Goal: Navigation & Orientation: Find specific page/section

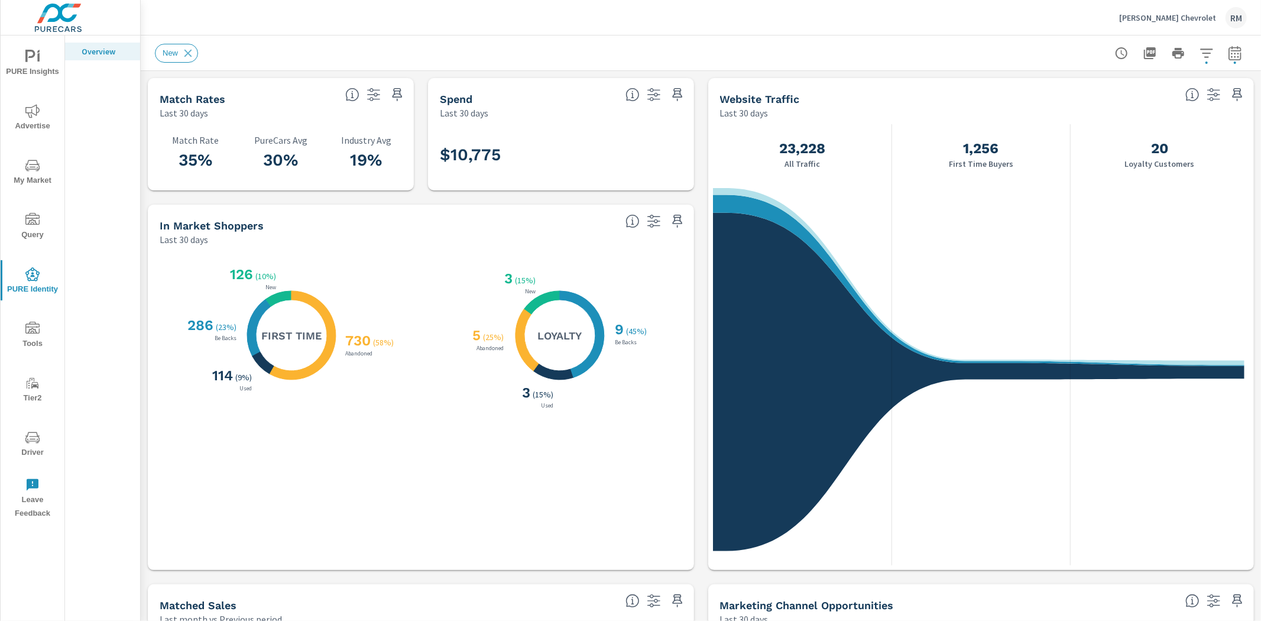
click at [830, 10] on div "[PERSON_NAME] Chevrolet RM" at bounding box center [1183, 17] width 128 height 21
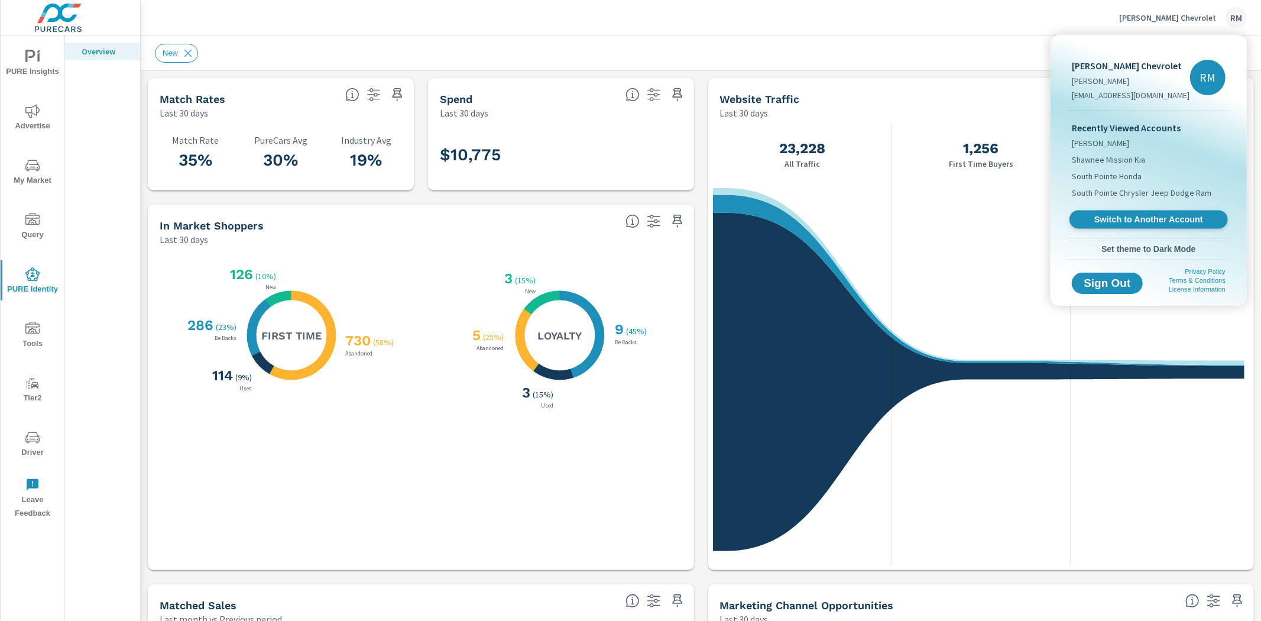
click at [830, 223] on span "Switch to Another Account" at bounding box center [1148, 219] width 145 height 11
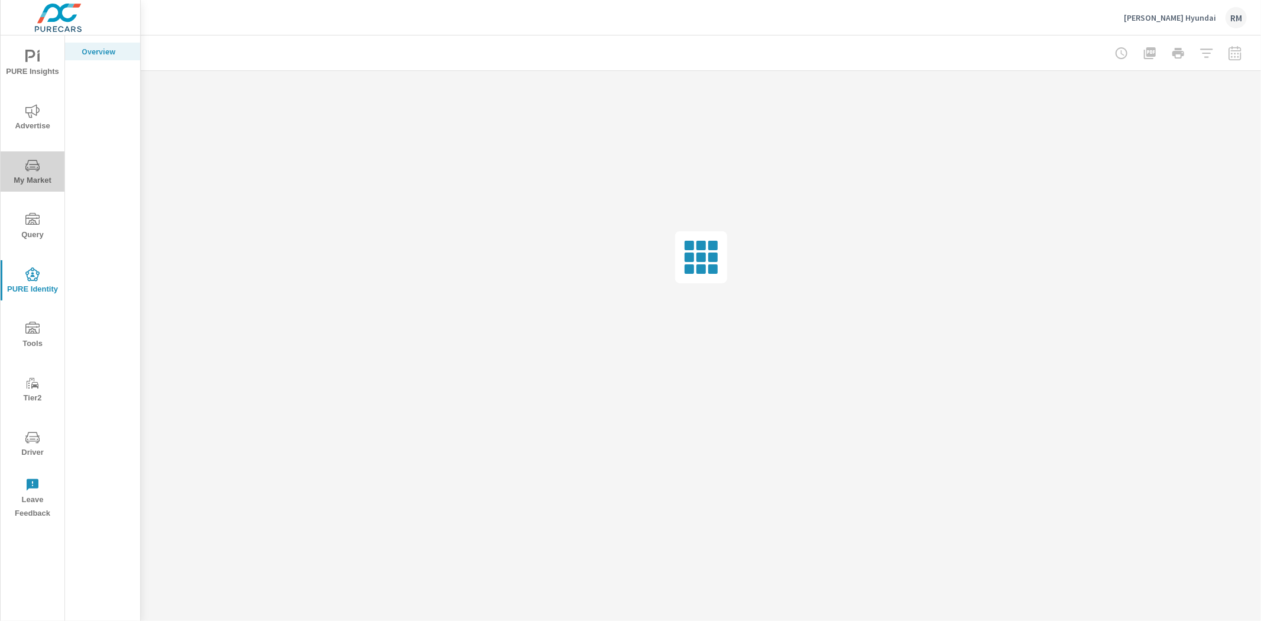
click at [34, 183] on span "My Market" at bounding box center [32, 172] width 57 height 29
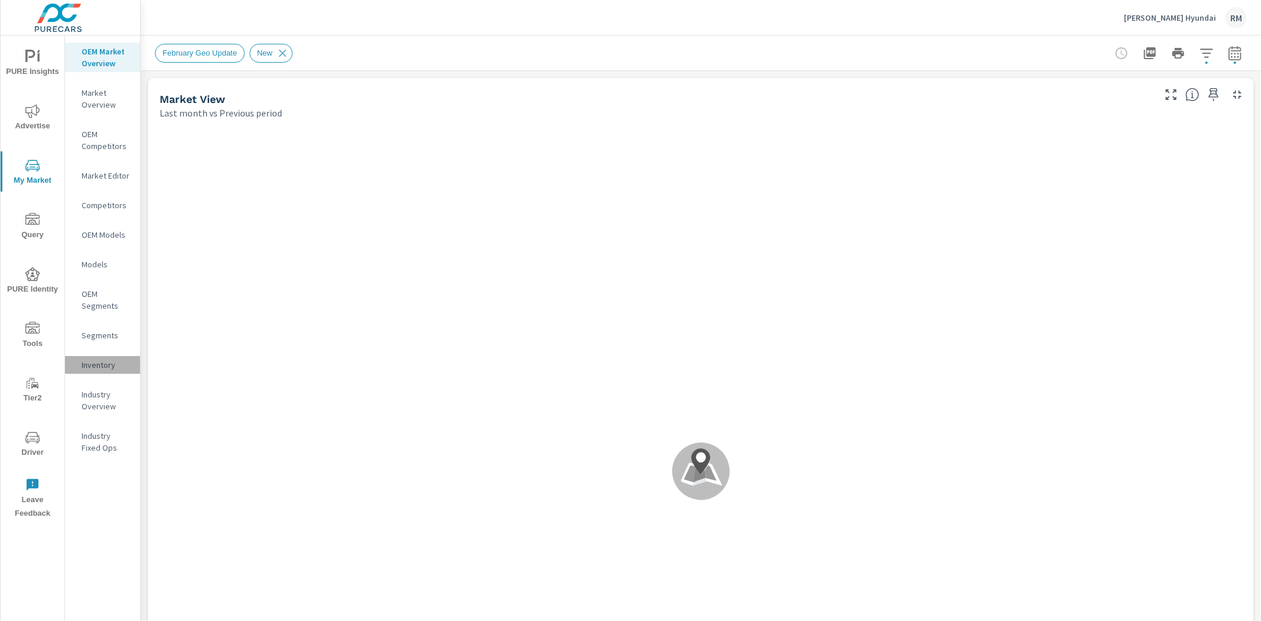
click at [108, 359] on p "Inventory" at bounding box center [106, 365] width 49 height 12
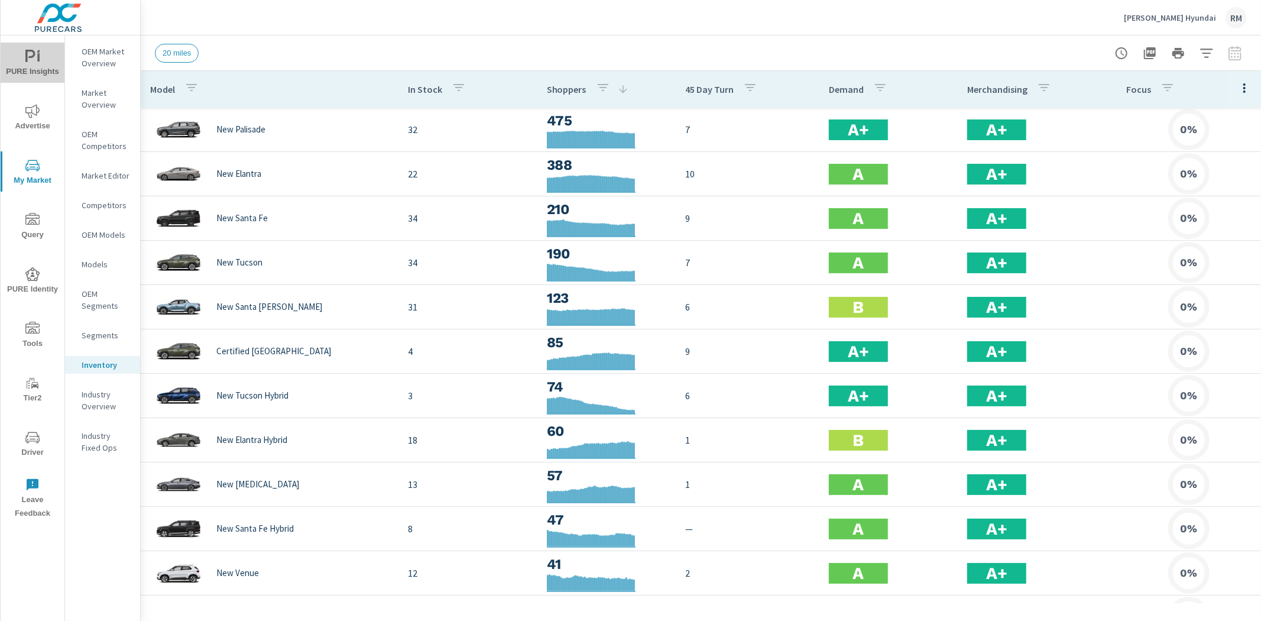
click at [46, 69] on span "PURE Insights" at bounding box center [32, 64] width 57 height 29
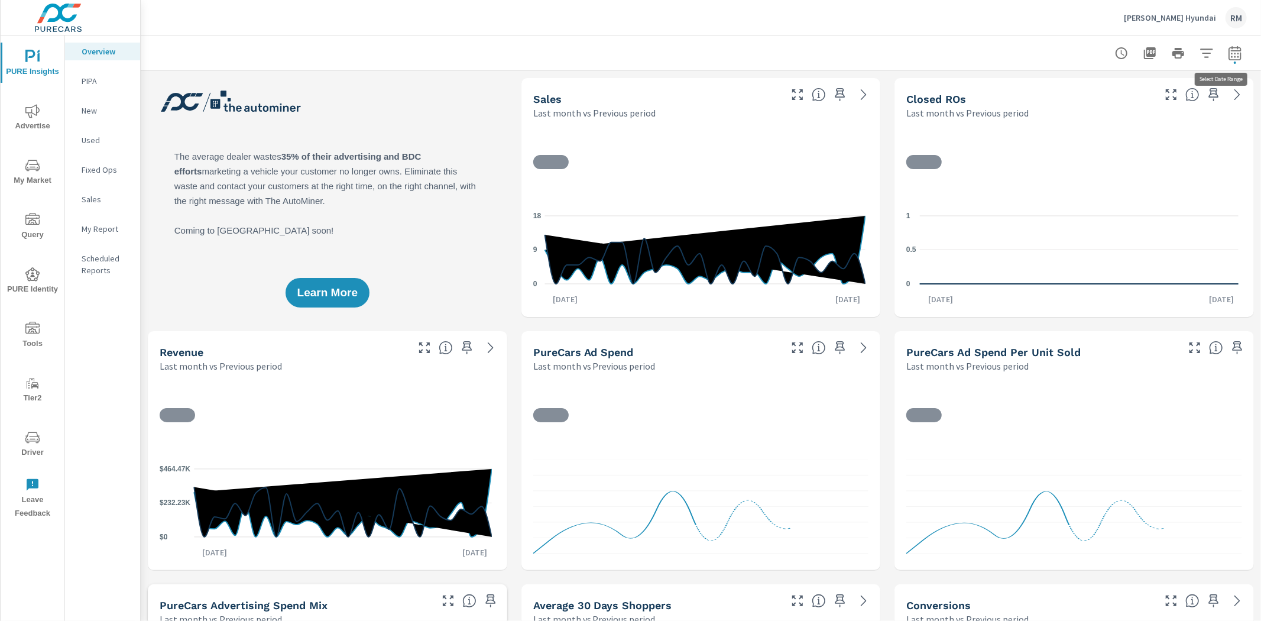
click at [1228, 51] on icon "button" at bounding box center [1235, 53] width 14 height 14
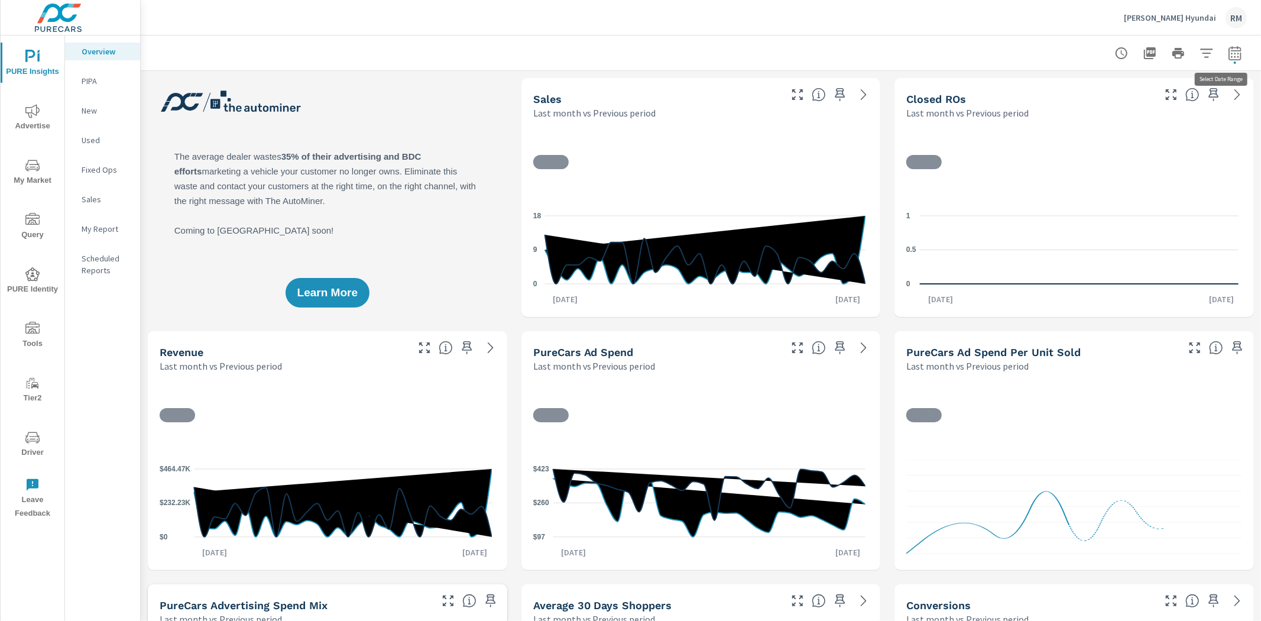
select select "Last month"
select select "Previous period"
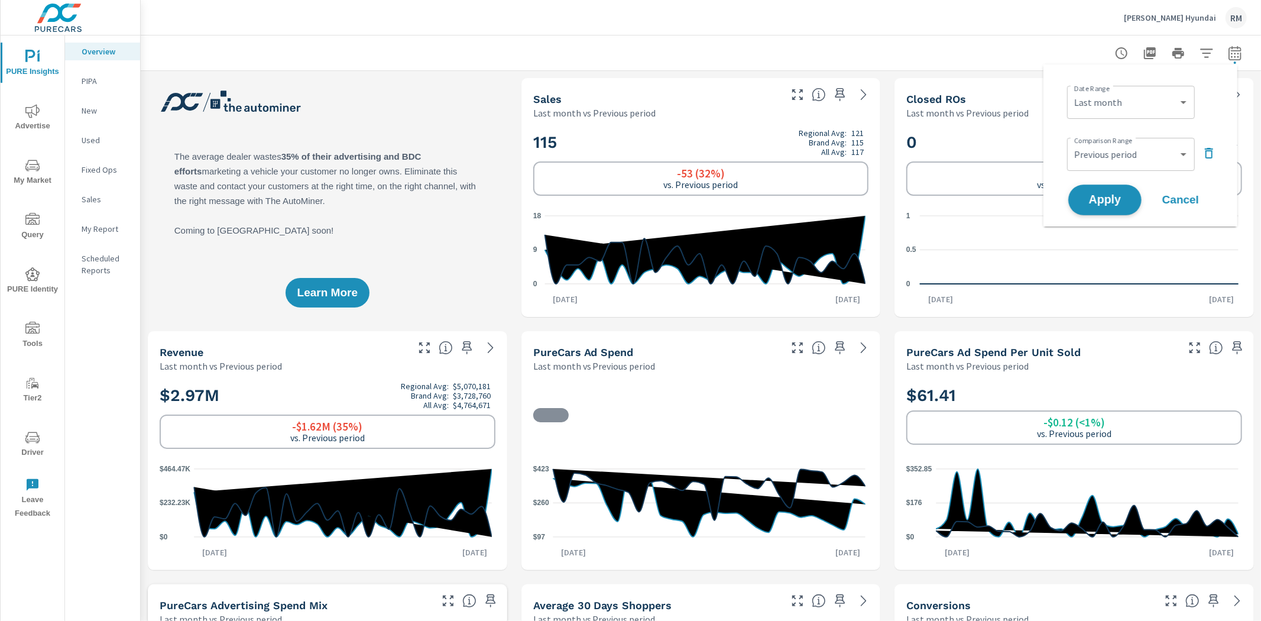
click at [1117, 201] on span "Apply" at bounding box center [1105, 199] width 48 height 11
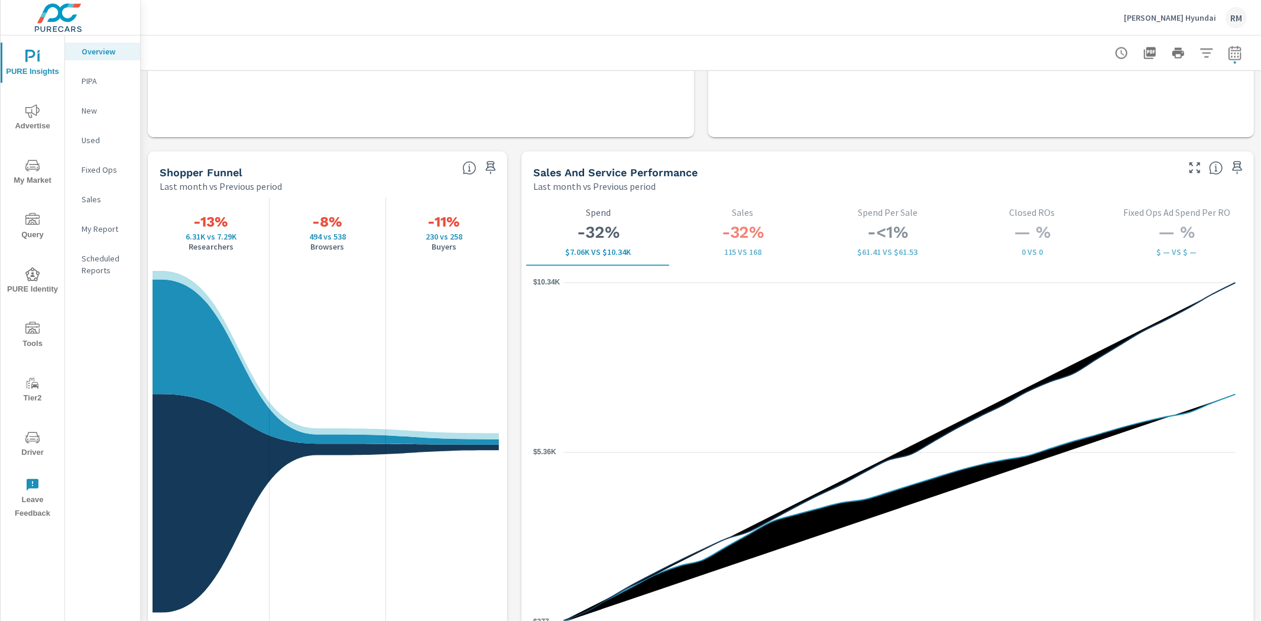
scroll to position [1576, 0]
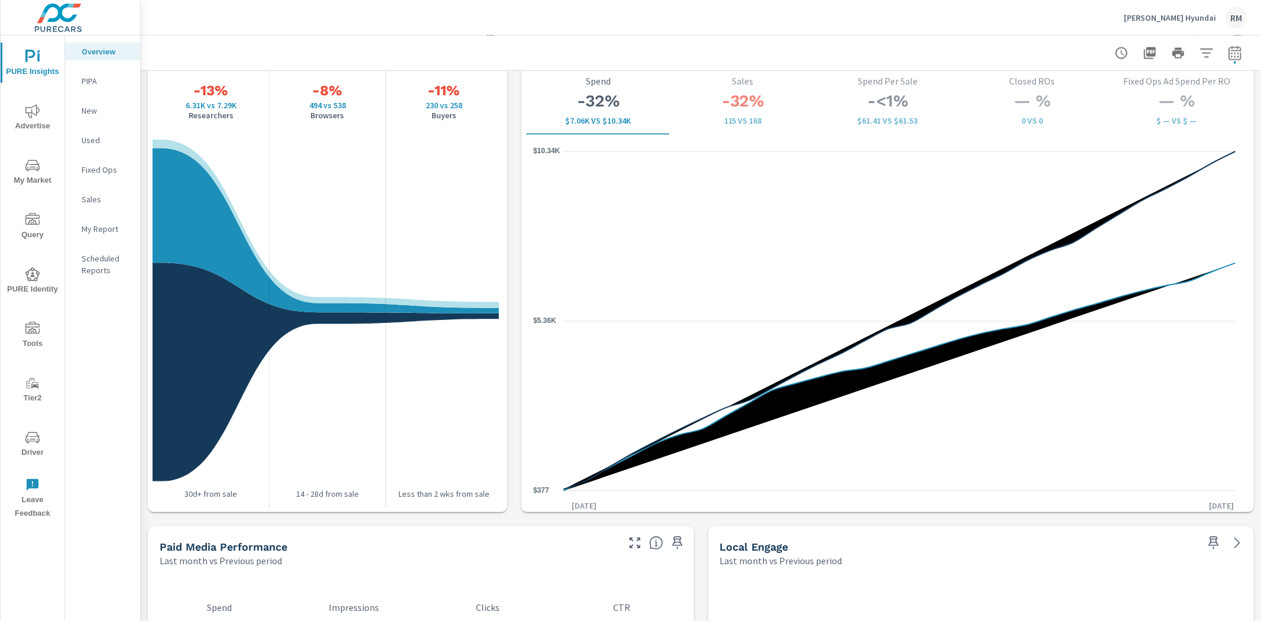
scroll to position [1510, 0]
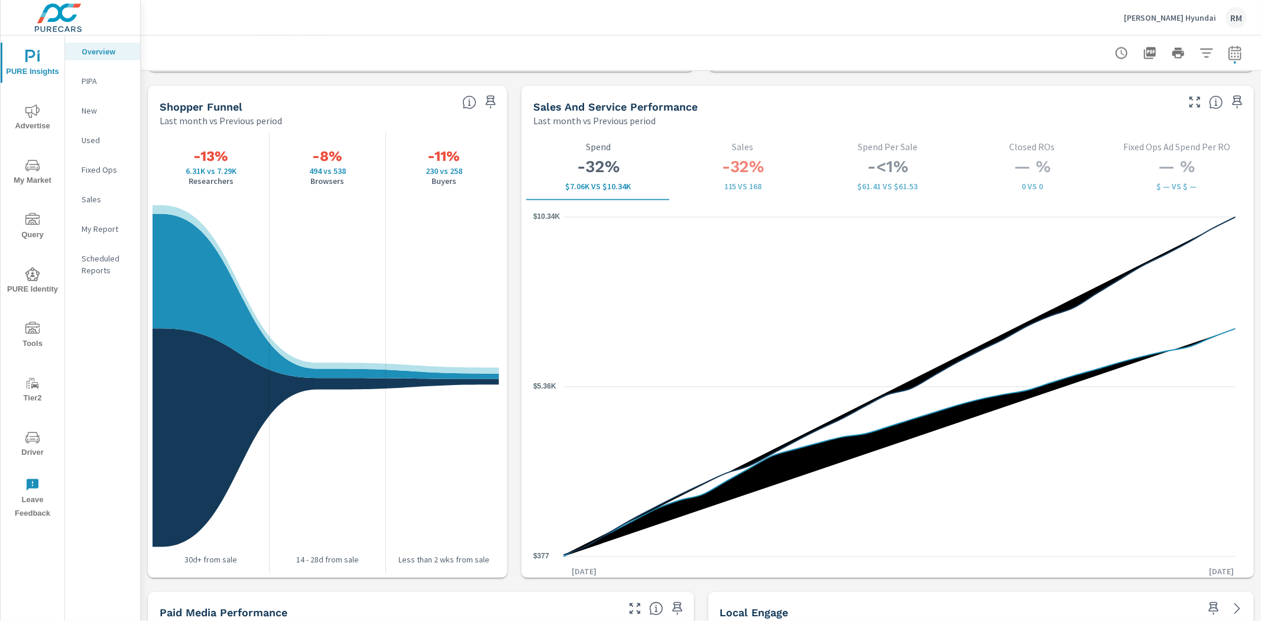
click at [30, 115] on icon "nav menu" at bounding box center [32, 111] width 14 height 14
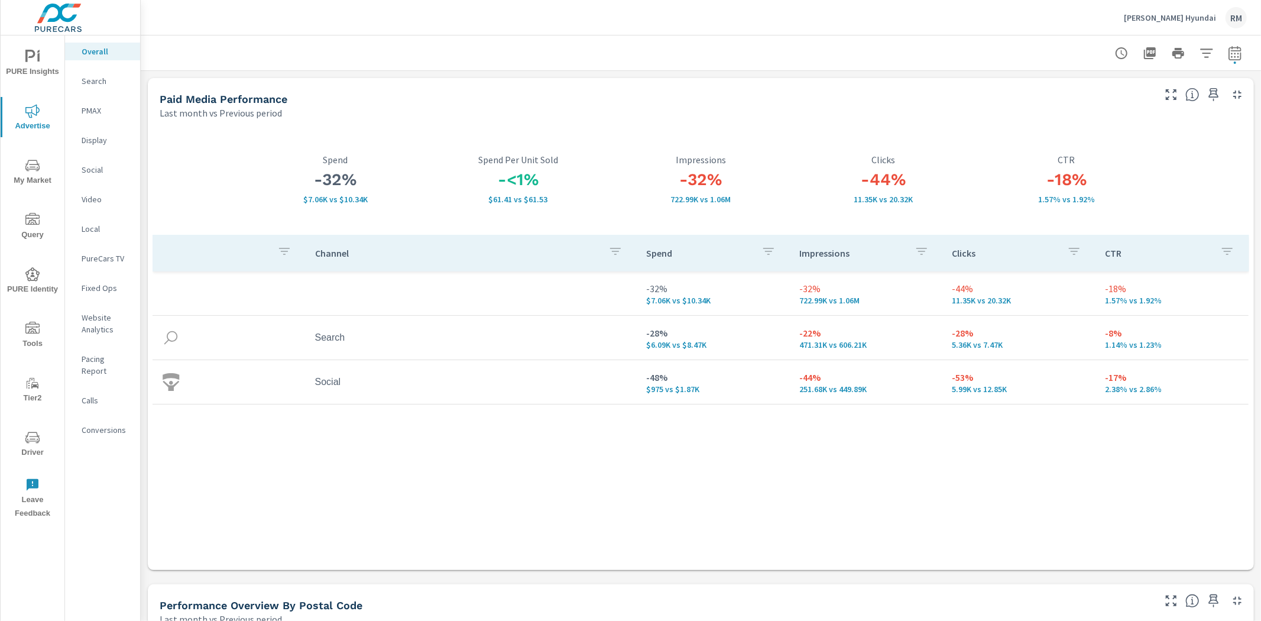
click at [38, 286] on span "PURE Identity" at bounding box center [32, 281] width 57 height 29
